Goal: Check status: Check status

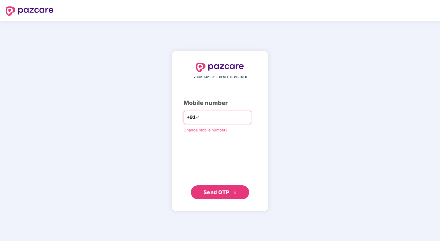
click at [218, 120] on input "number" at bounding box center [224, 117] width 48 height 9
type input "**********"
click at [216, 195] on span "Send OTP" at bounding box center [219, 192] width 33 height 8
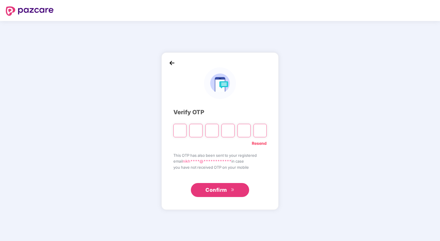
type input "*"
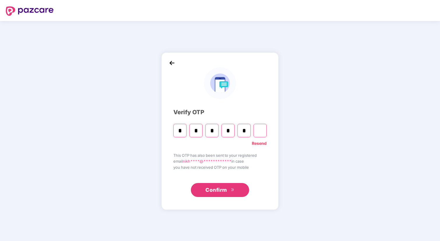
type input "*"
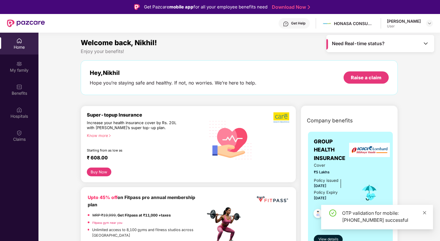
click at [426, 213] on icon "close" at bounding box center [424, 213] width 4 height 4
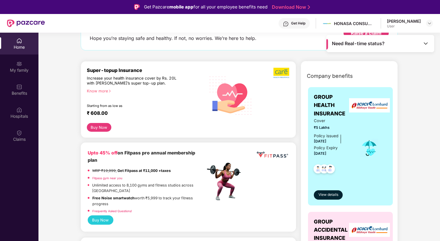
scroll to position [49, 0]
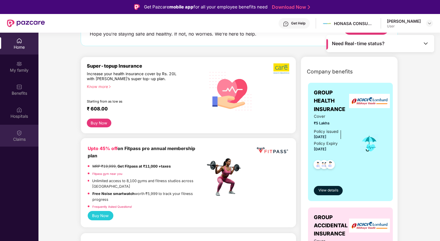
click at [24, 135] on div "Claims" at bounding box center [19, 136] width 38 height 22
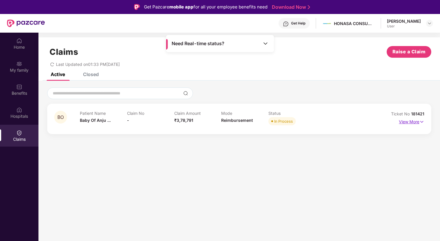
click at [423, 121] on img at bounding box center [421, 122] width 5 height 6
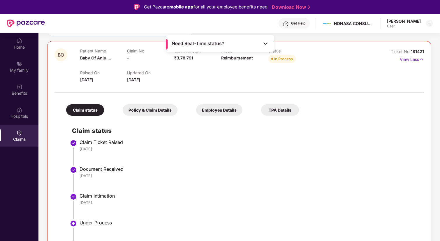
scroll to position [86, 0]
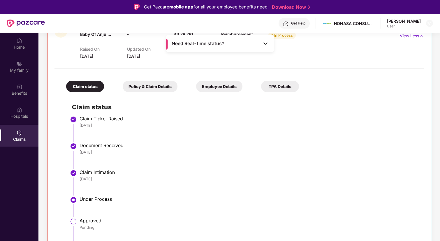
click at [193, 45] on span "Need Real-time status?" at bounding box center [198, 43] width 53 height 6
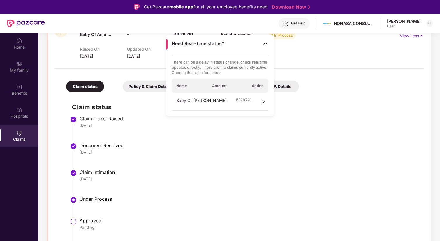
click at [256, 102] on div "Baby Of [PERSON_NAME] ₹ 378791" at bounding box center [220, 102] width 97 height 18
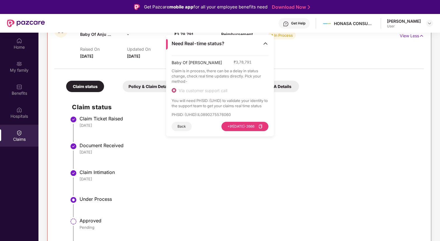
click at [271, 40] on div "Need Real-time status?" at bounding box center [220, 43] width 108 height 17
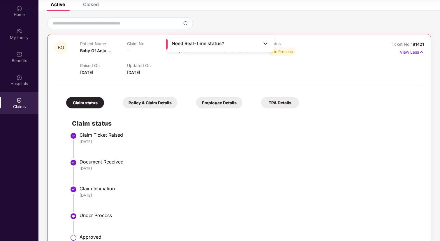
scroll to position [0, 0]
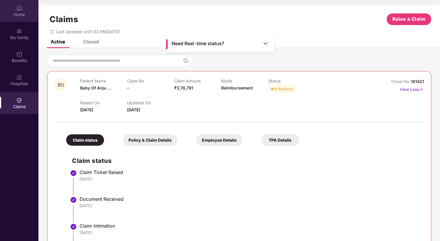
click at [22, 13] on div "Home" at bounding box center [19, 15] width 38 height 6
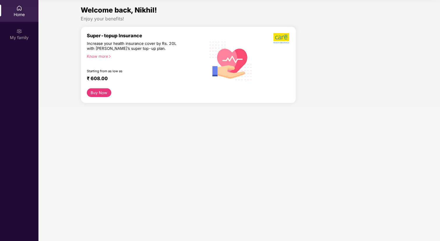
scroll to position [33, 0]
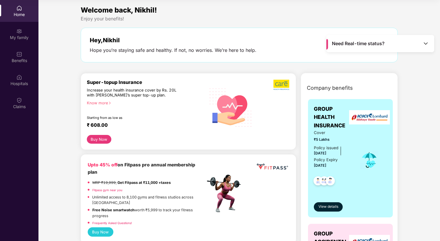
click at [343, 48] on div "Need Real-time status?" at bounding box center [380, 43] width 108 height 17
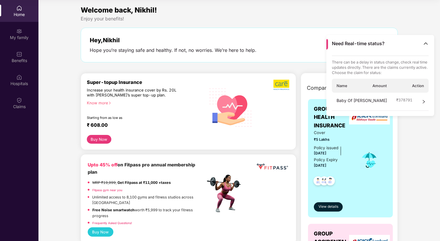
click at [364, 101] on span "Baby Of [PERSON_NAME]" at bounding box center [361, 101] width 50 height 9
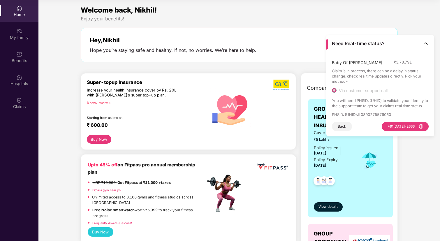
click at [431, 44] on div "Need Real-time status?" at bounding box center [380, 43] width 108 height 17
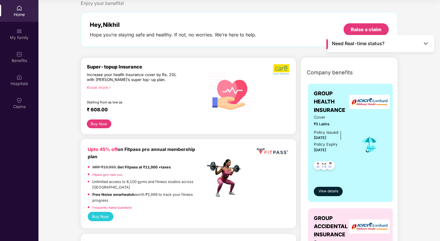
scroll to position [0, 0]
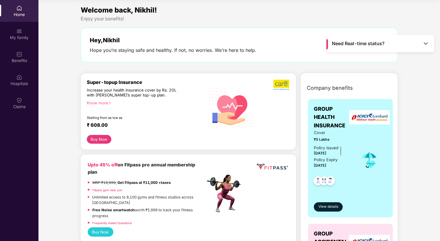
click at [328, 182] on img at bounding box center [330, 181] width 14 height 14
click at [325, 208] on span "View details" at bounding box center [328, 207] width 20 height 6
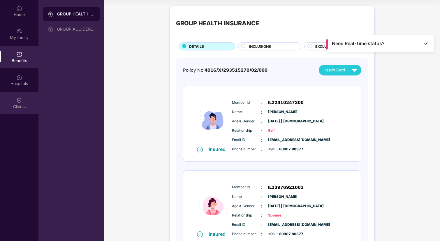
click at [20, 109] on div "Claims" at bounding box center [19, 107] width 38 height 6
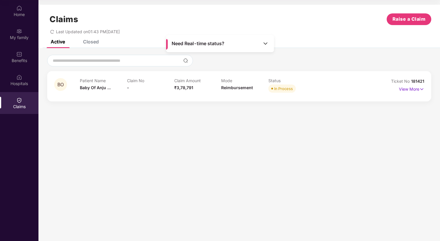
click at [240, 88] on span "Reimbursement" at bounding box center [237, 87] width 32 height 5
click at [417, 90] on p "View More" at bounding box center [411, 88] width 25 height 8
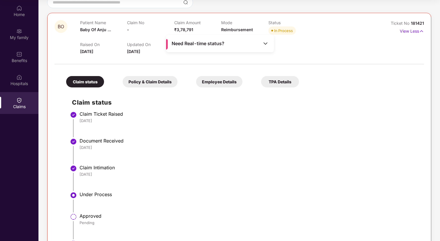
scroll to position [51, 0]
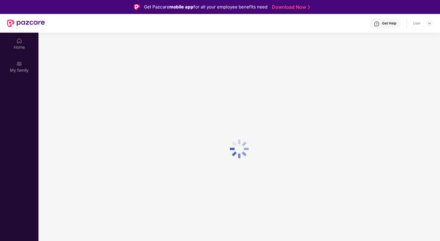
scroll to position [33, 0]
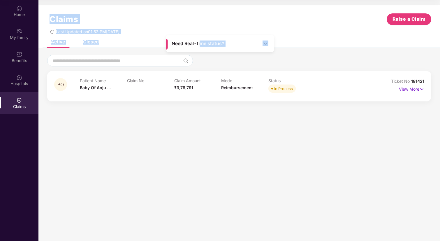
drag, startPoint x: 200, startPoint y: 44, endPoint x: 326, endPoint y: 51, distance: 125.8
click at [326, 51] on main "Need Real-time status? Claims Raise a Claim Last Updated on 01:52 PM, 10 Oct 20…" at bounding box center [238, 120] width 401 height 241
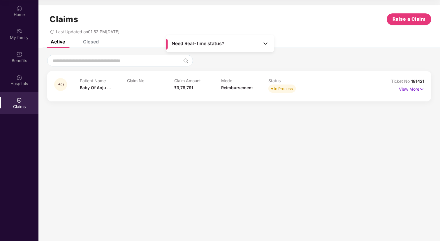
click at [313, 60] on div at bounding box center [239, 61] width 384 height 12
click at [185, 41] on span "Need Real-time status?" at bounding box center [198, 43] width 53 height 6
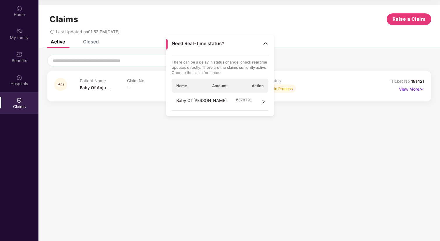
click at [206, 95] on div "Baby Of [PERSON_NAME] ₹ 378791" at bounding box center [220, 102] width 97 height 18
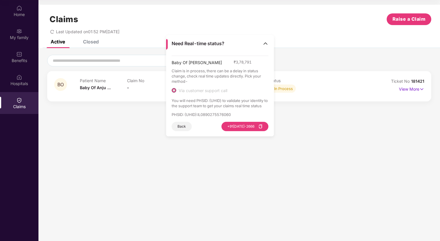
click at [207, 89] on span "Via customer support call" at bounding box center [202, 90] width 53 height 5
click at [268, 44] on img at bounding box center [265, 43] width 6 height 6
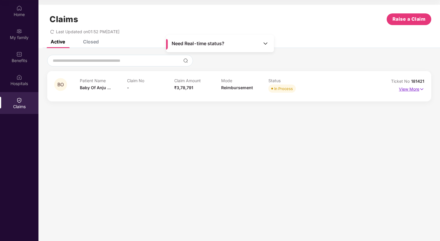
click at [421, 91] on img at bounding box center [421, 89] width 5 height 6
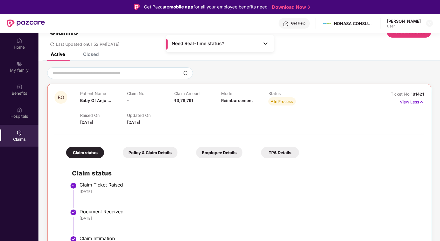
scroll to position [0, 0]
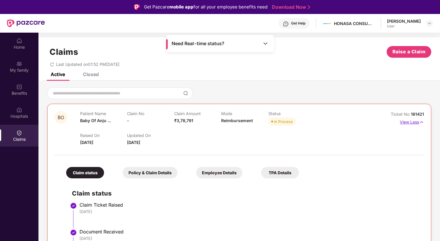
click at [416, 122] on p "View Less" at bounding box center [412, 121] width 24 height 8
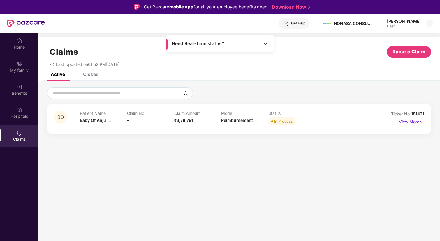
click at [416, 122] on p "View More" at bounding box center [411, 121] width 25 height 8
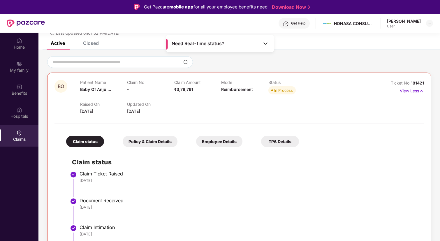
scroll to position [24, 0]
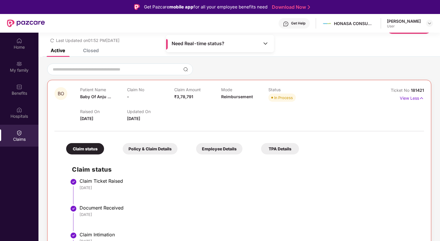
click at [277, 151] on div "TPA Details" at bounding box center [280, 148] width 38 height 11
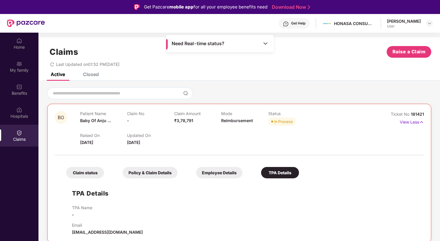
scroll to position [33, 0]
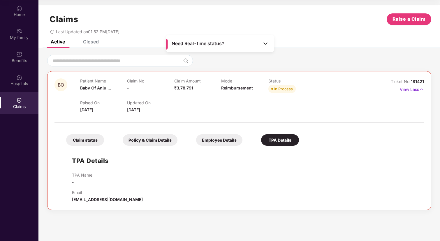
click at [223, 140] on div "Employee Details" at bounding box center [219, 139] width 46 height 11
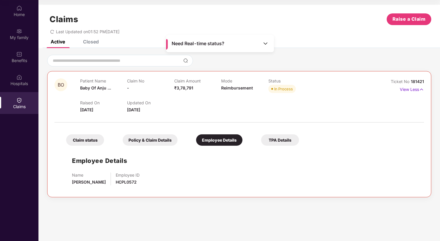
click at [146, 139] on div "Policy & Claim Details" at bounding box center [150, 139] width 55 height 11
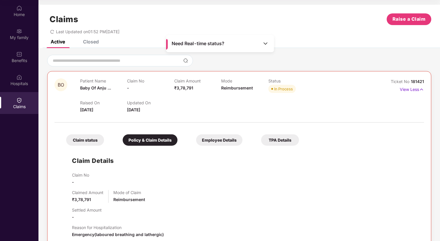
scroll to position [0, 0]
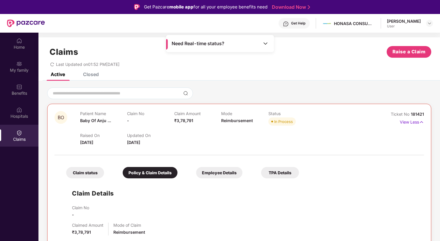
click at [93, 172] on div "Claim status" at bounding box center [85, 172] width 38 height 11
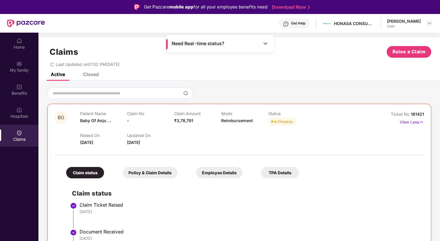
click at [32, 21] on img at bounding box center [26, 24] width 38 height 8
click at [27, 21] on img at bounding box center [26, 24] width 38 height 8
